Goal: Task Accomplishment & Management: Manage account settings

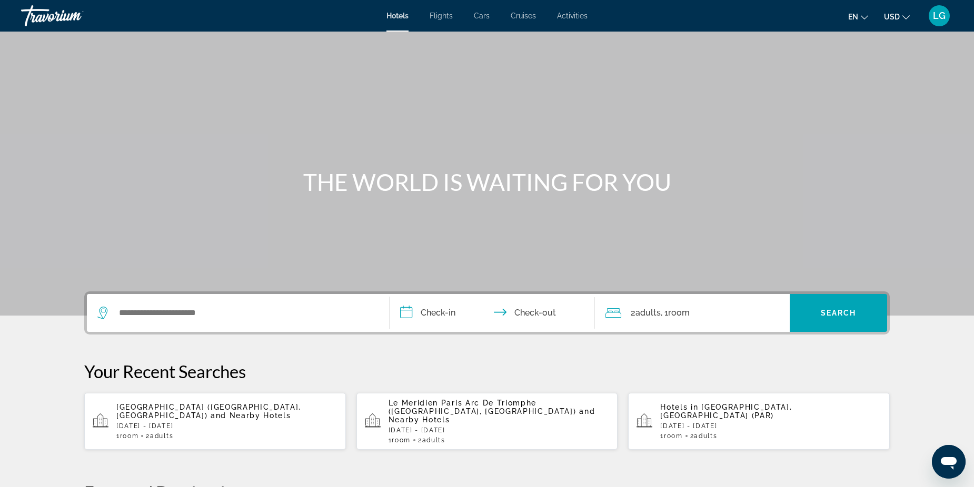
click at [935, 12] on span "LG" at bounding box center [939, 16] width 13 height 11
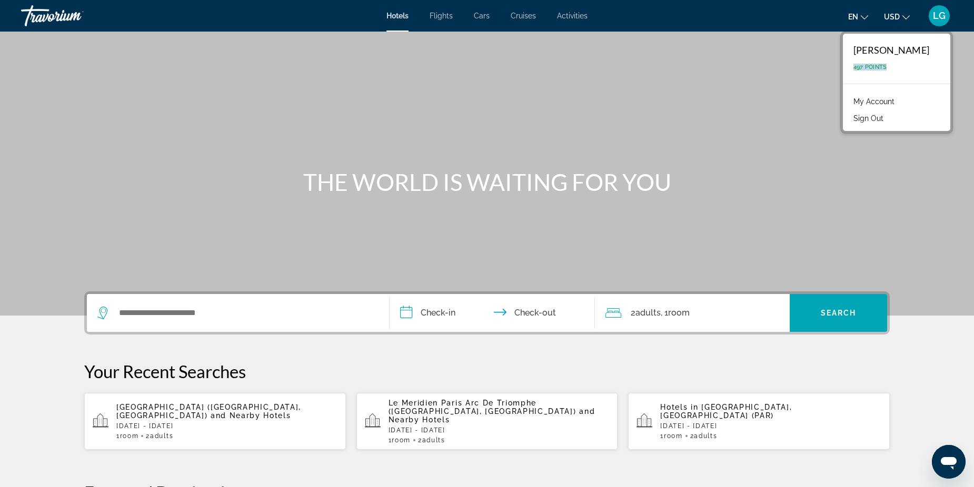
drag, startPoint x: 855, startPoint y: 66, endPoint x: 821, endPoint y: 66, distance: 33.7
click at [843, 66] on div "[PERSON_NAME] 497 Points" at bounding box center [896, 59] width 107 height 50
click at [901, 110] on li "Sign Out" at bounding box center [896, 117] width 97 height 17
click at [949, 16] on div "LG" at bounding box center [939, 15] width 21 height 21
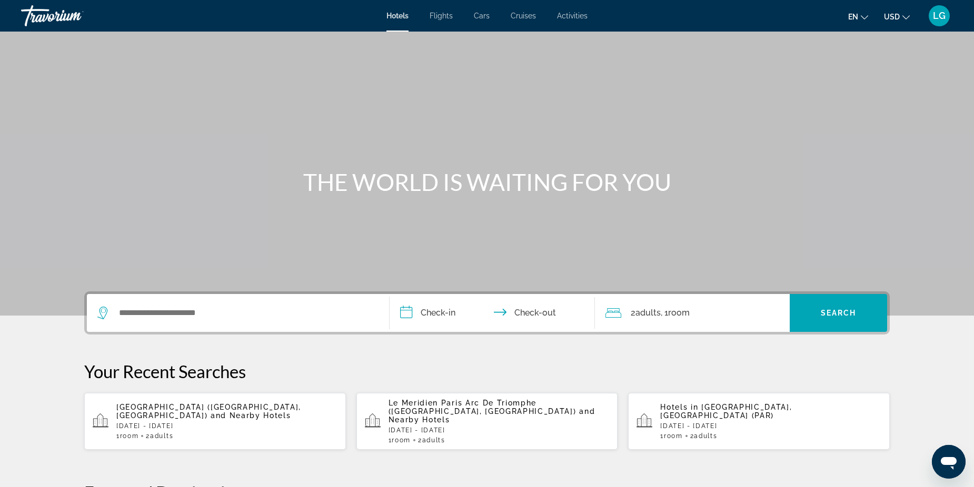
click at [940, 16] on span "LG" at bounding box center [939, 16] width 13 height 11
